Goal: Information Seeking & Learning: Learn about a topic

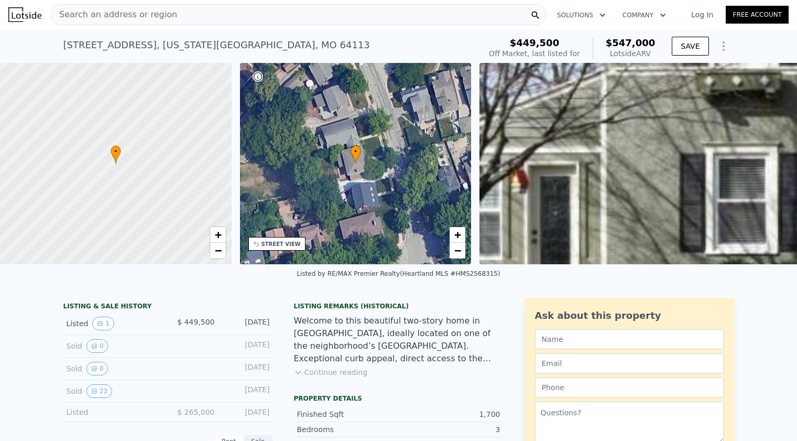
scroll to position [101, 0]
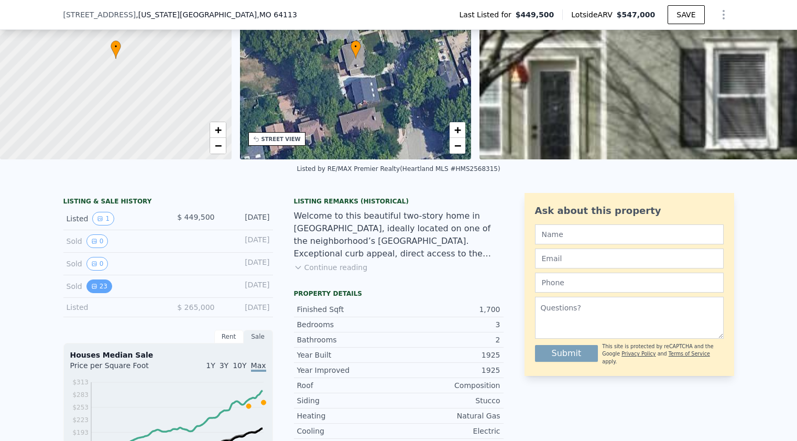
click at [92, 289] on icon "View historical data" at bounding box center [94, 286] width 6 height 6
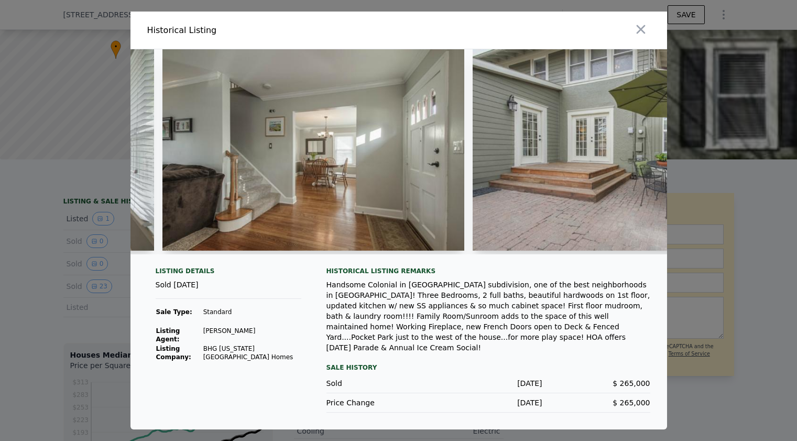
scroll to position [0, 6131]
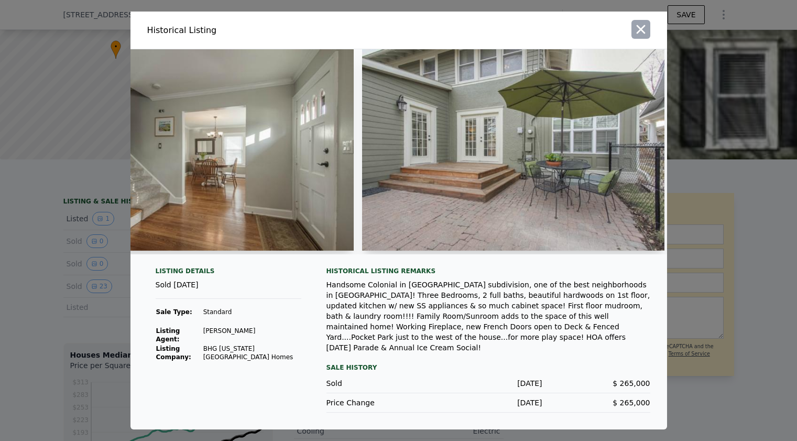
click at [647, 28] on icon "button" at bounding box center [640, 29] width 15 height 15
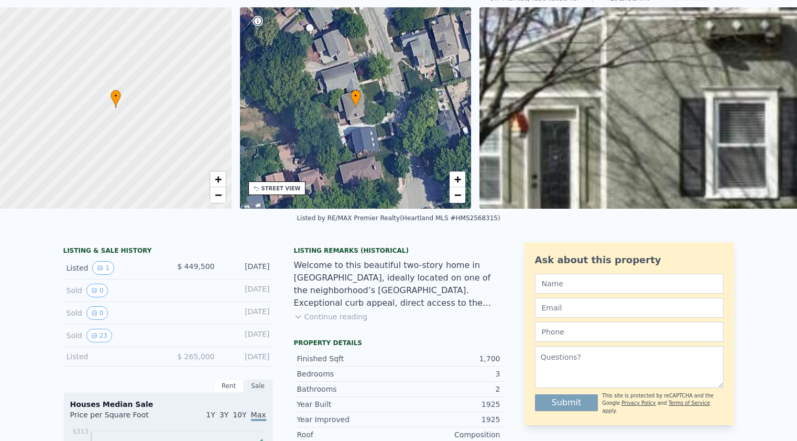
scroll to position [4, 0]
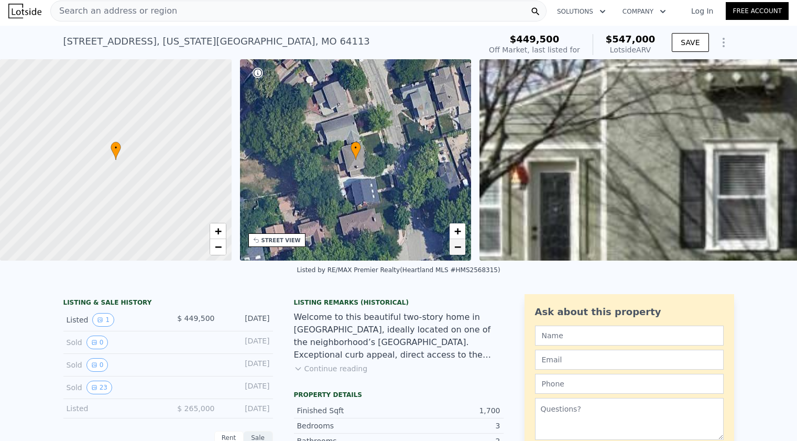
click at [459, 248] on span "−" at bounding box center [457, 246] width 7 height 13
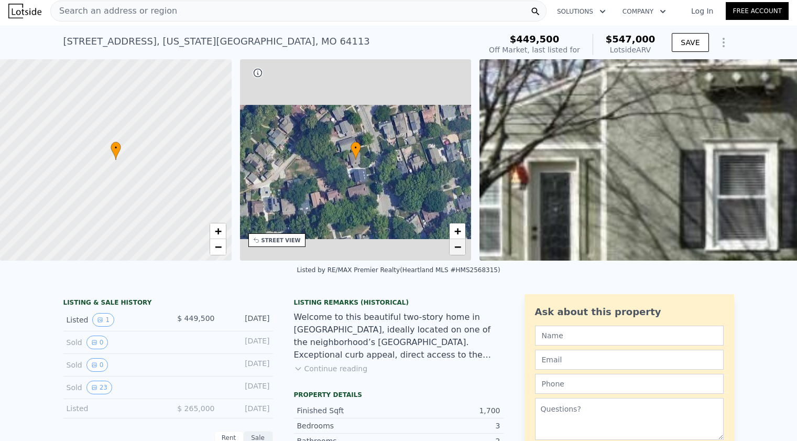
click at [459, 248] on span "−" at bounding box center [457, 246] width 7 height 13
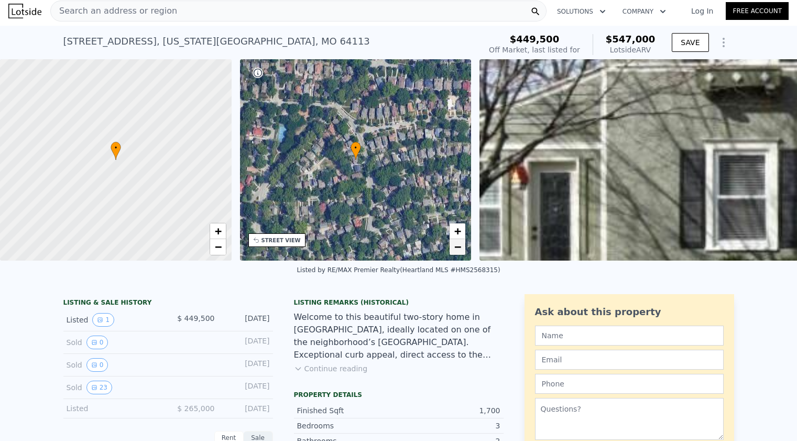
click at [459, 248] on span "−" at bounding box center [457, 246] width 7 height 13
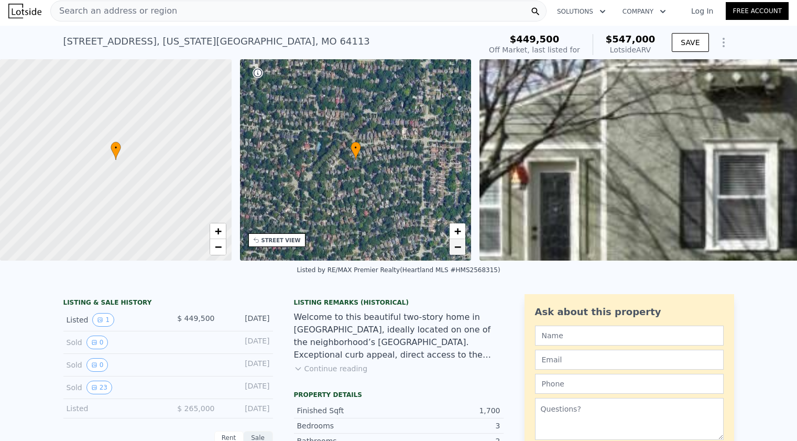
click at [459, 248] on span "−" at bounding box center [457, 246] width 7 height 13
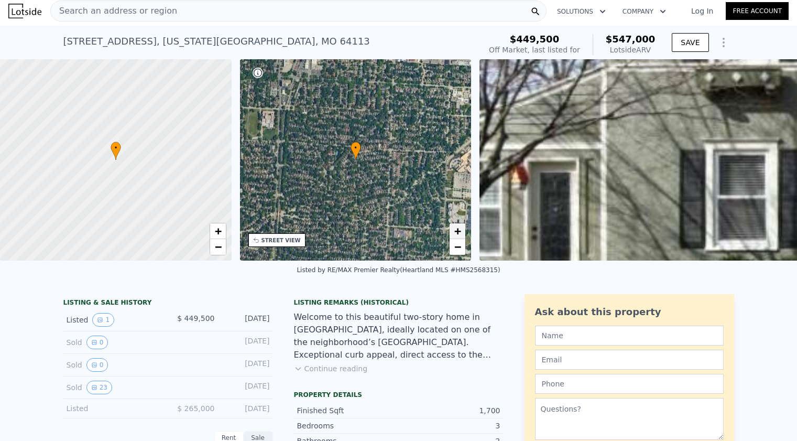
click at [459, 229] on span "+" at bounding box center [457, 230] width 7 height 13
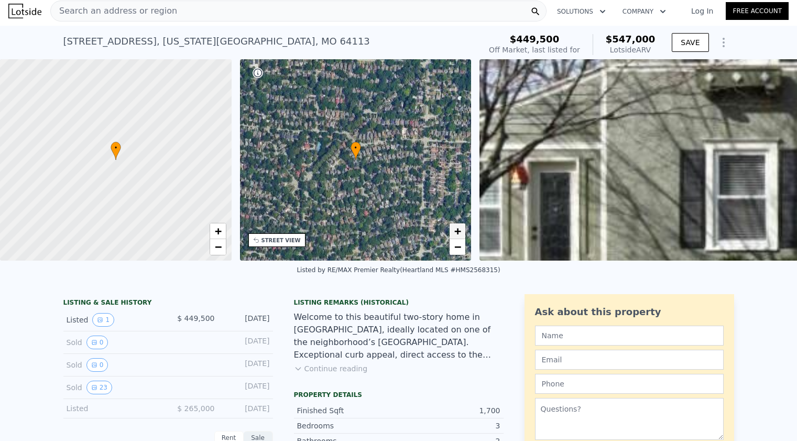
click at [459, 229] on span "+" at bounding box center [457, 230] width 7 height 13
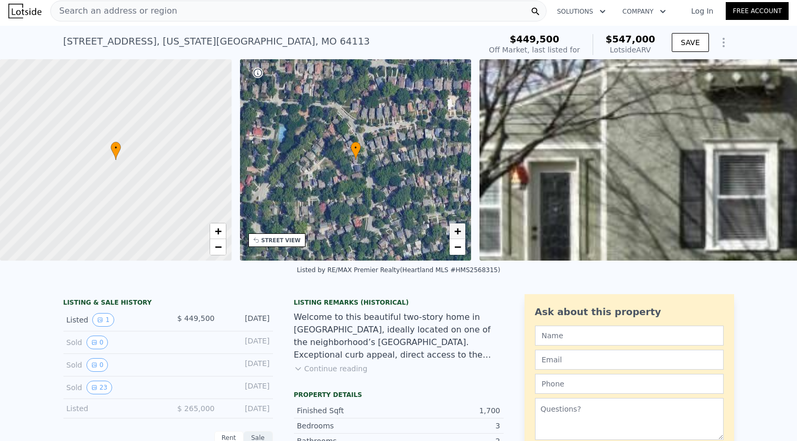
click at [459, 229] on span "+" at bounding box center [457, 230] width 7 height 13
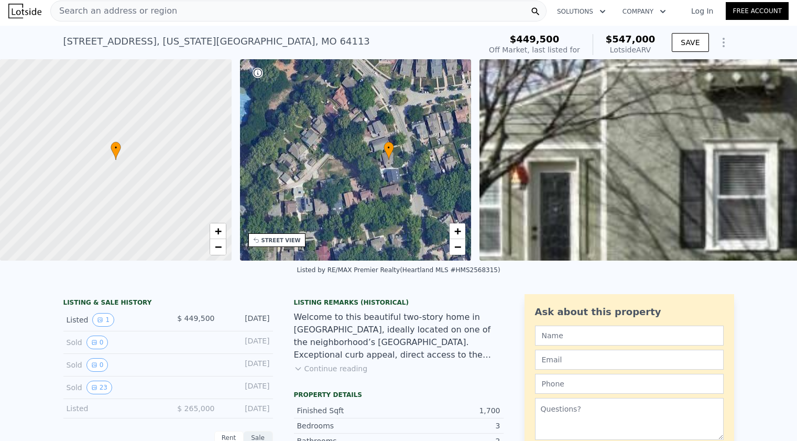
drag, startPoint x: 331, startPoint y: 191, endPoint x: 364, endPoint y: 191, distance: 33.0
click at [364, 191] on div "• + −" at bounding box center [356, 159] width 232 height 201
click at [457, 233] on span "+" at bounding box center [457, 230] width 7 height 13
